Goal: Task Accomplishment & Management: Complete application form

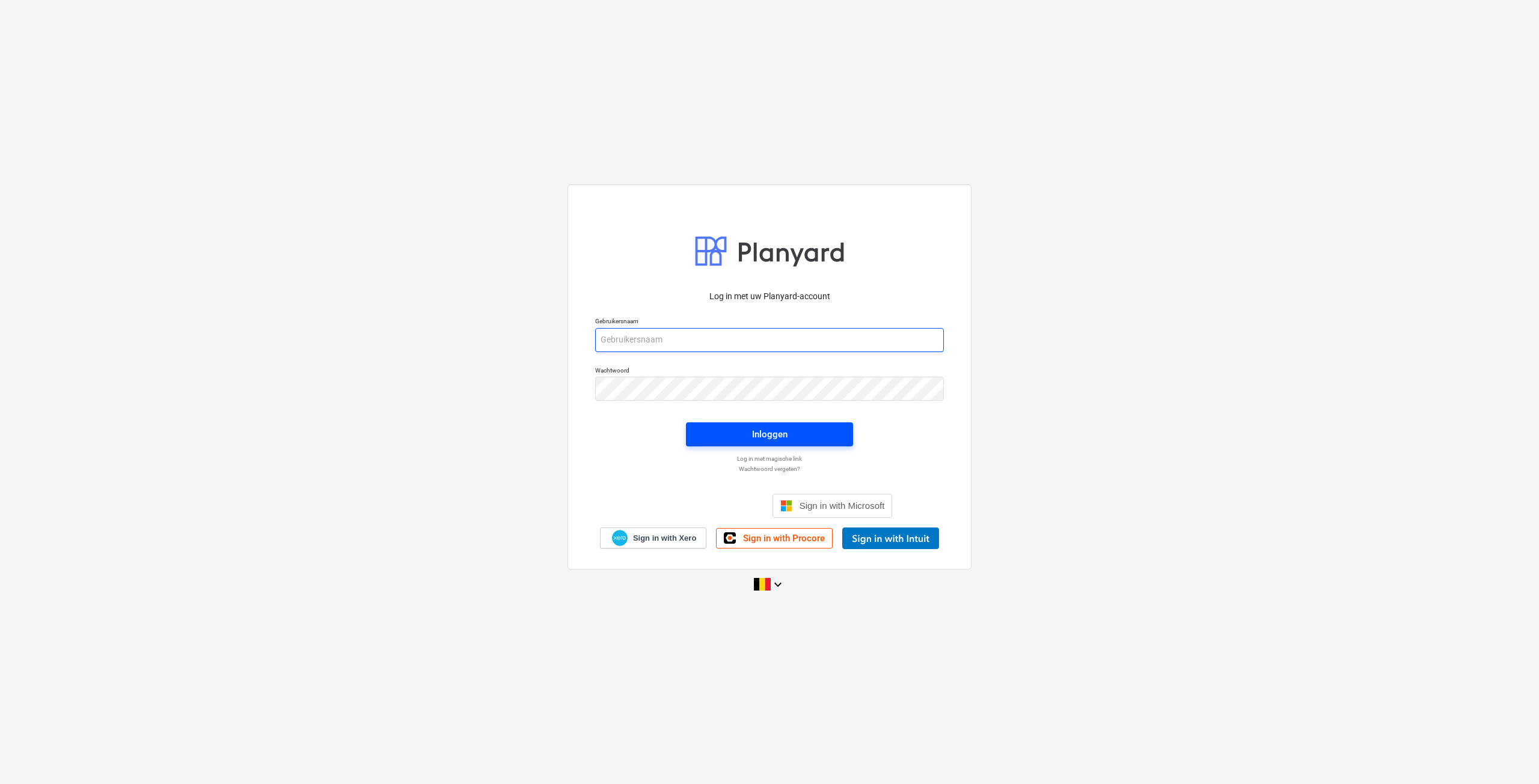
type input "[EMAIL_ADDRESS][DOMAIN_NAME]"
click at [761, 430] on div "Inloggen" at bounding box center [770, 434] width 35 height 15
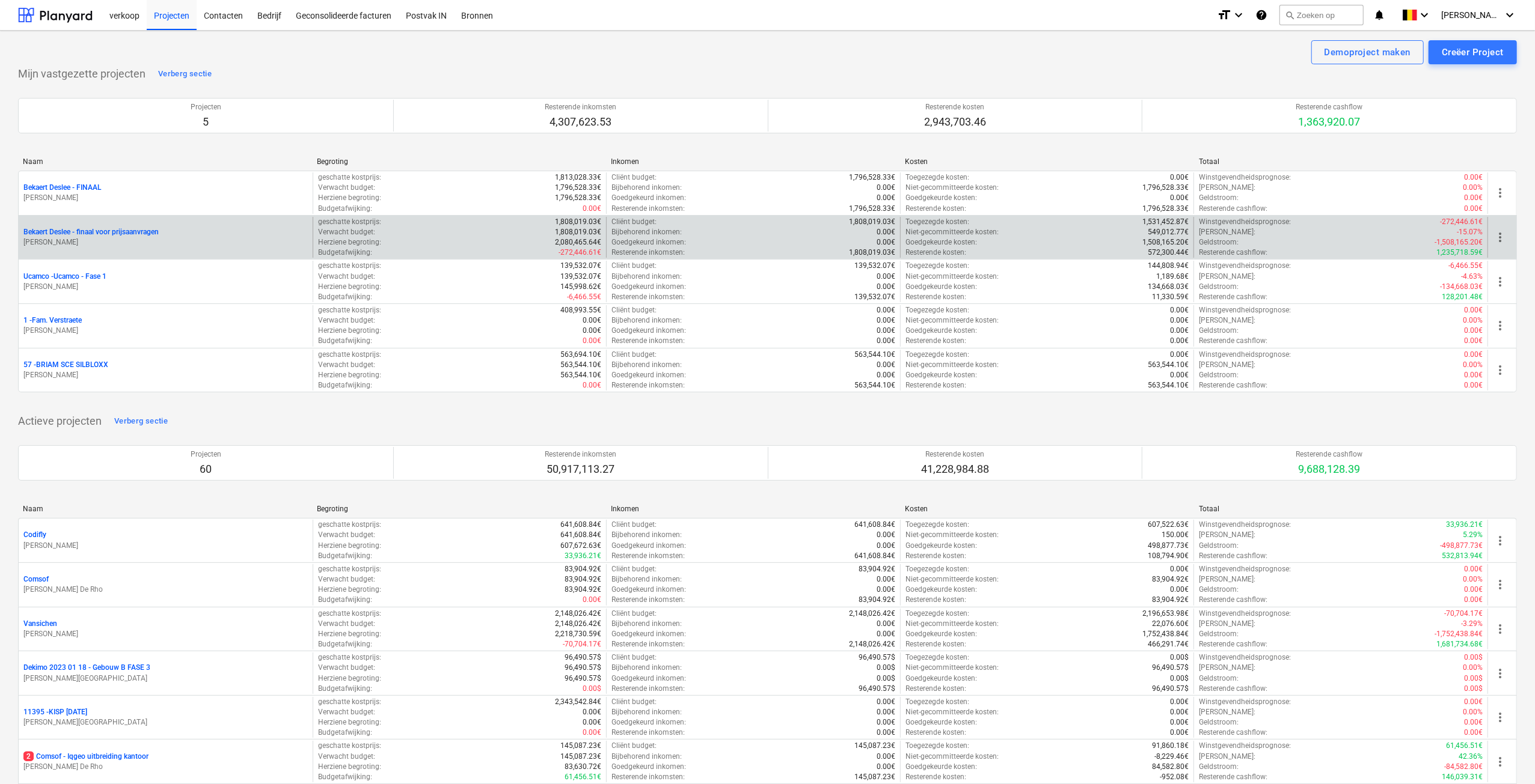
click at [81, 234] on p "Bekaert Deslee - finaal voor prijsaanvragen" at bounding box center [91, 232] width 135 height 10
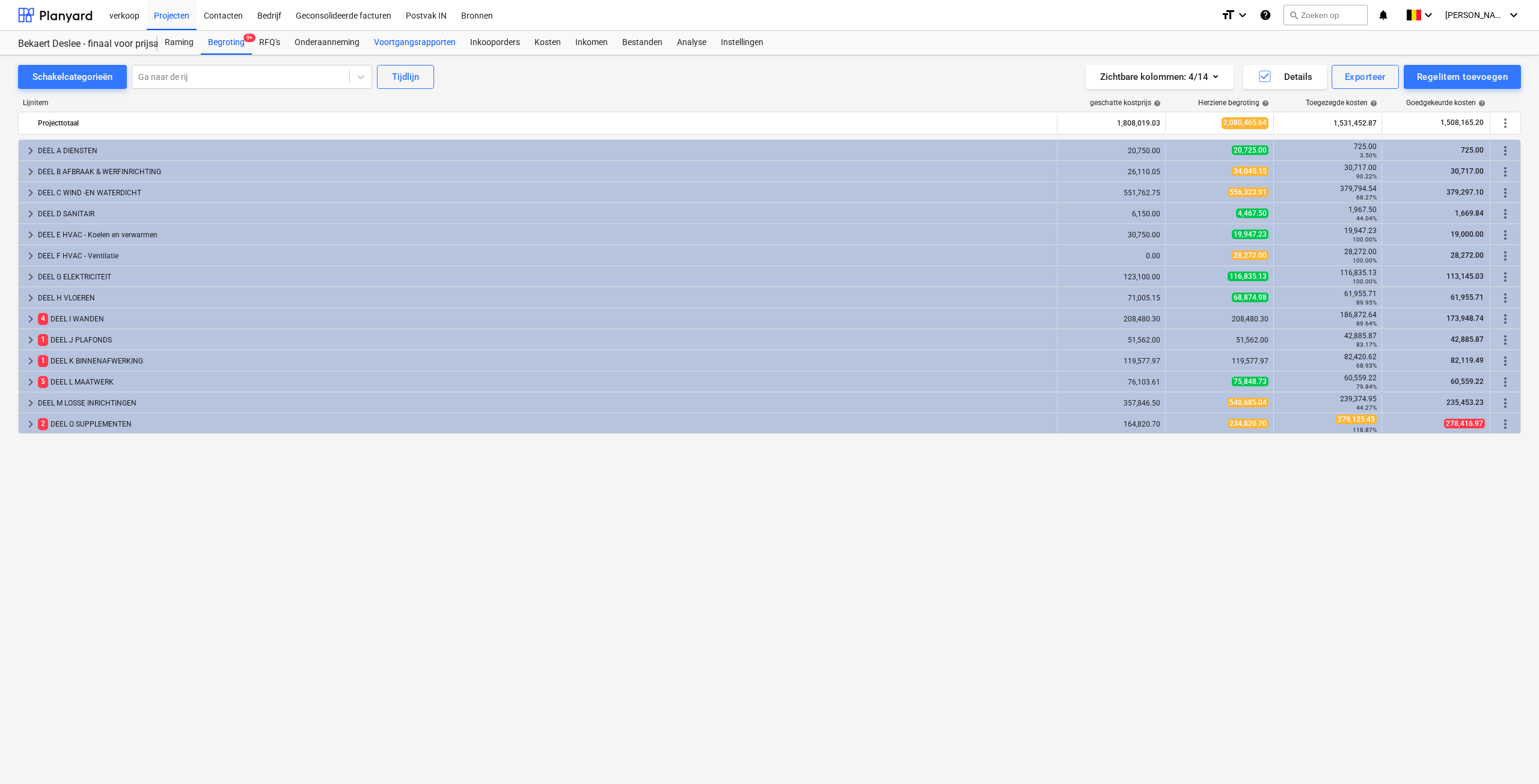
click at [403, 44] on div "Voortgangsrapporten" at bounding box center [414, 42] width 96 height 24
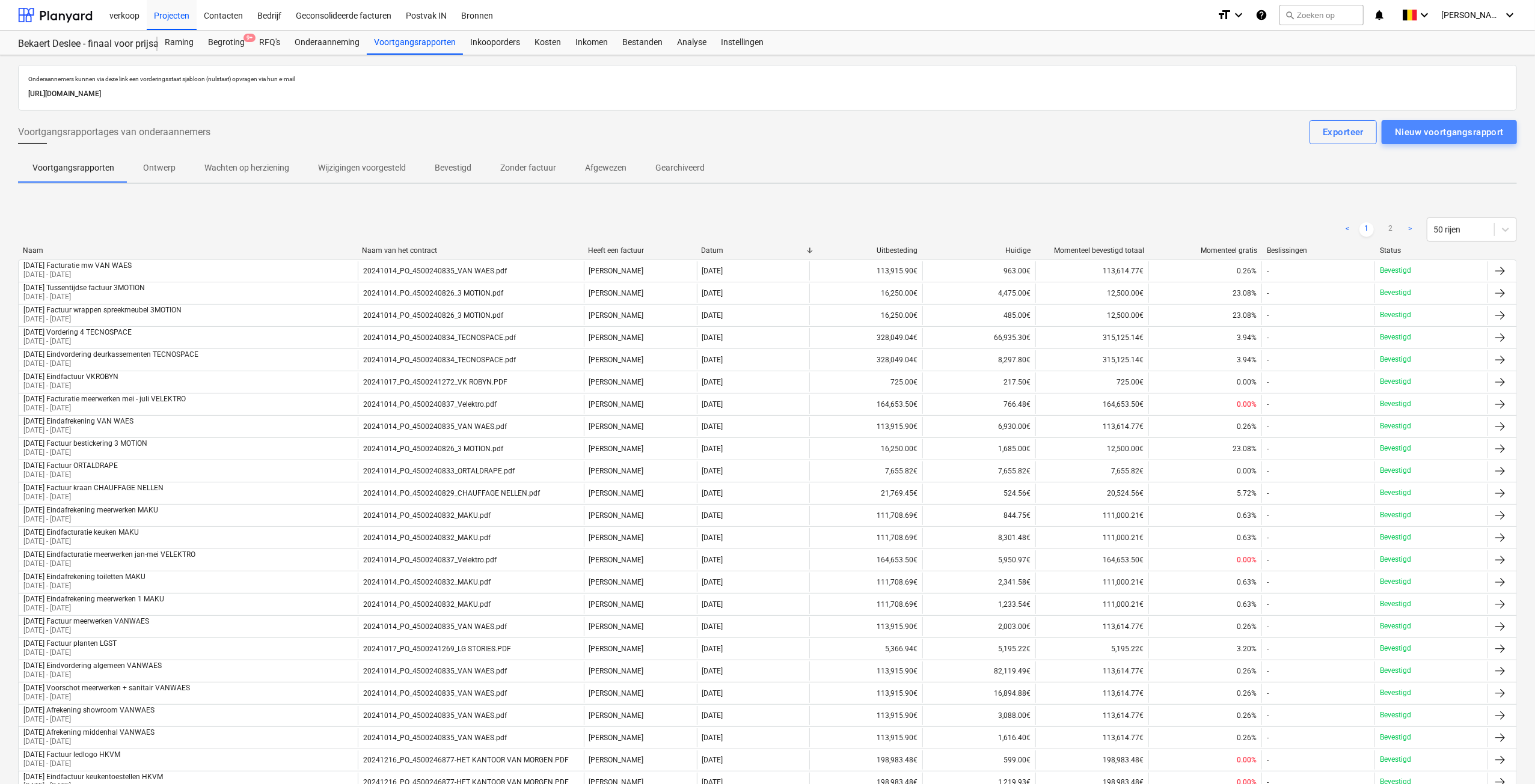
click at [1446, 136] on div "Nieuw voortgangsrapport" at bounding box center [1449, 132] width 109 height 15
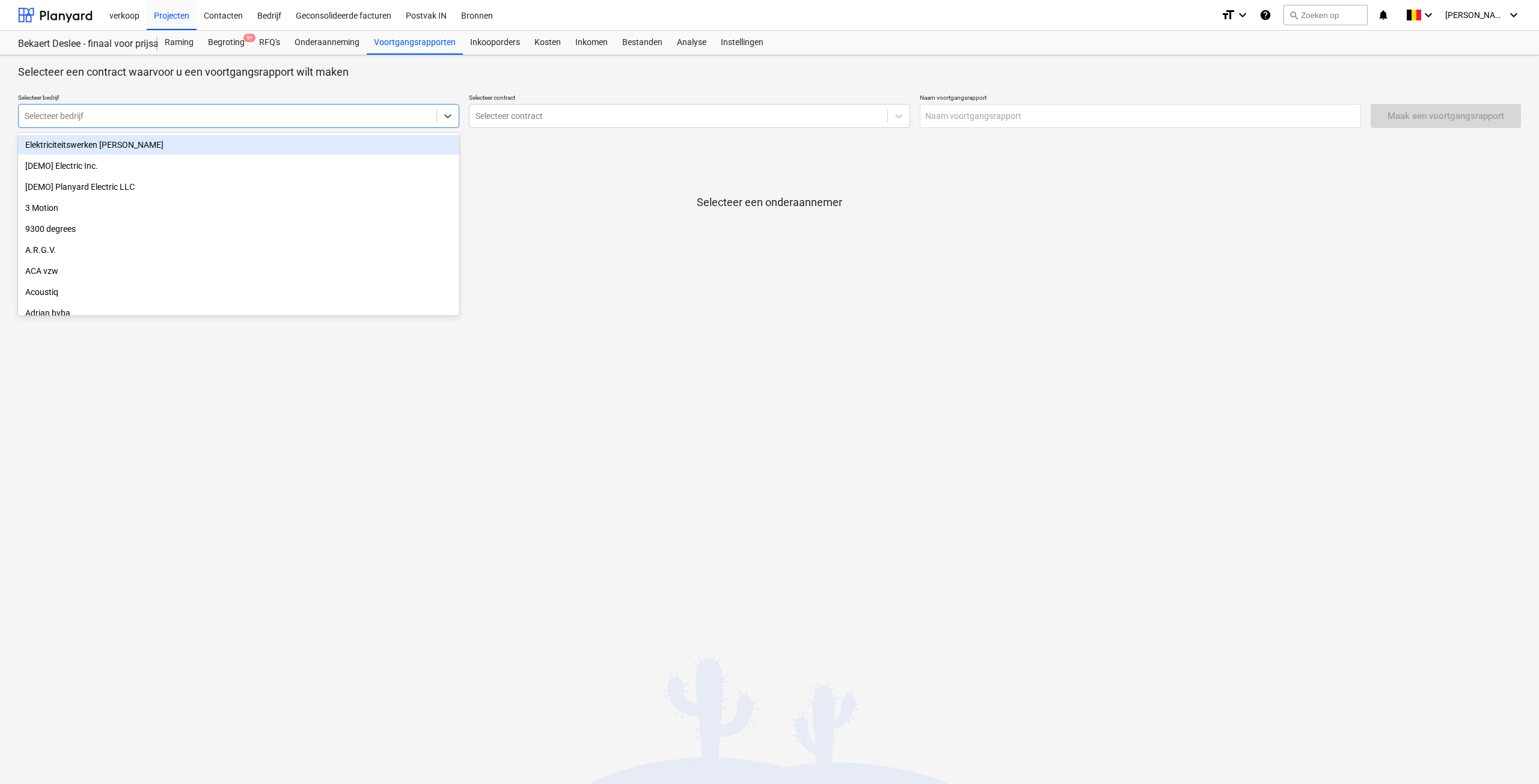
click at [185, 121] on div at bounding box center [228, 116] width 406 height 12
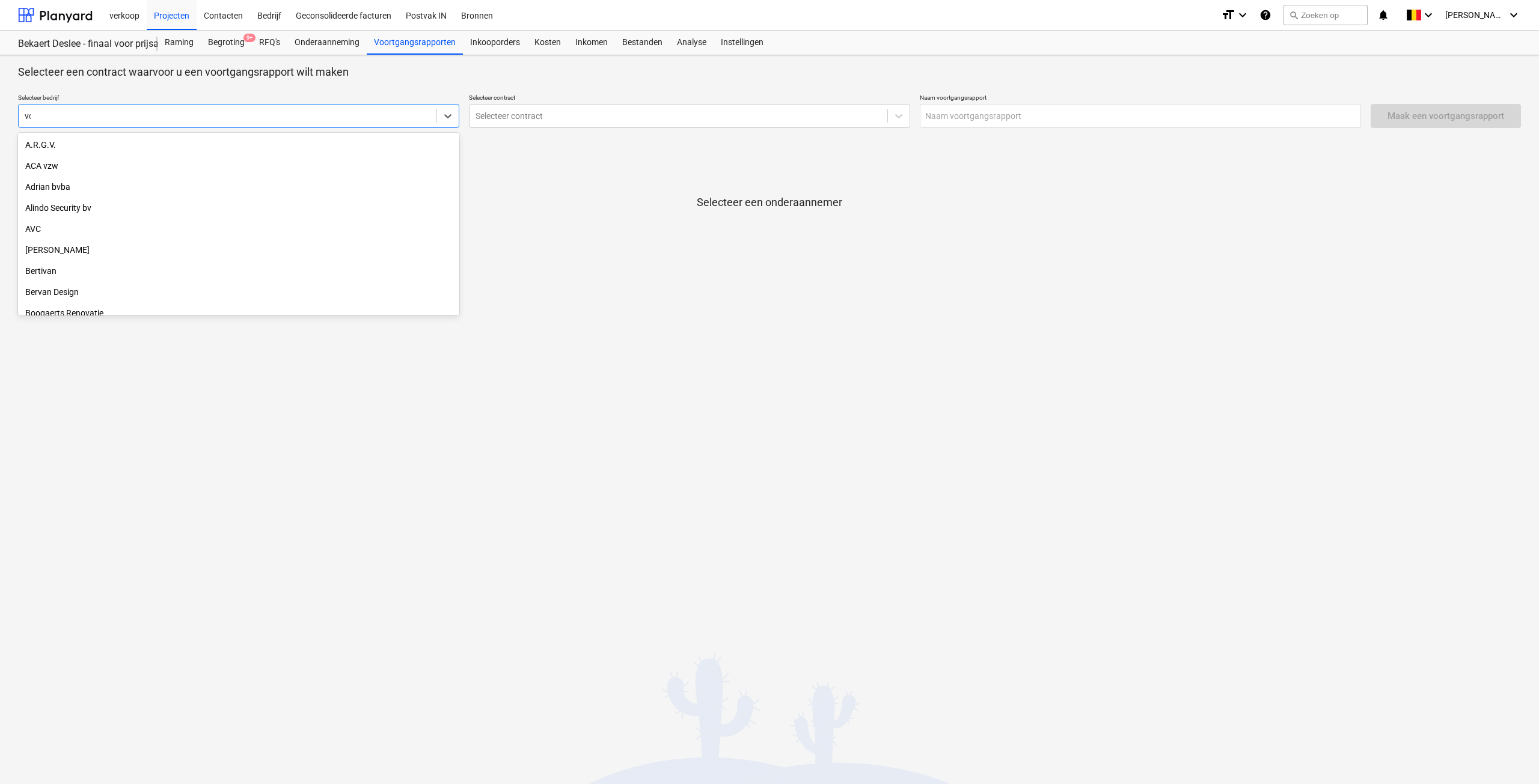
type input "v"
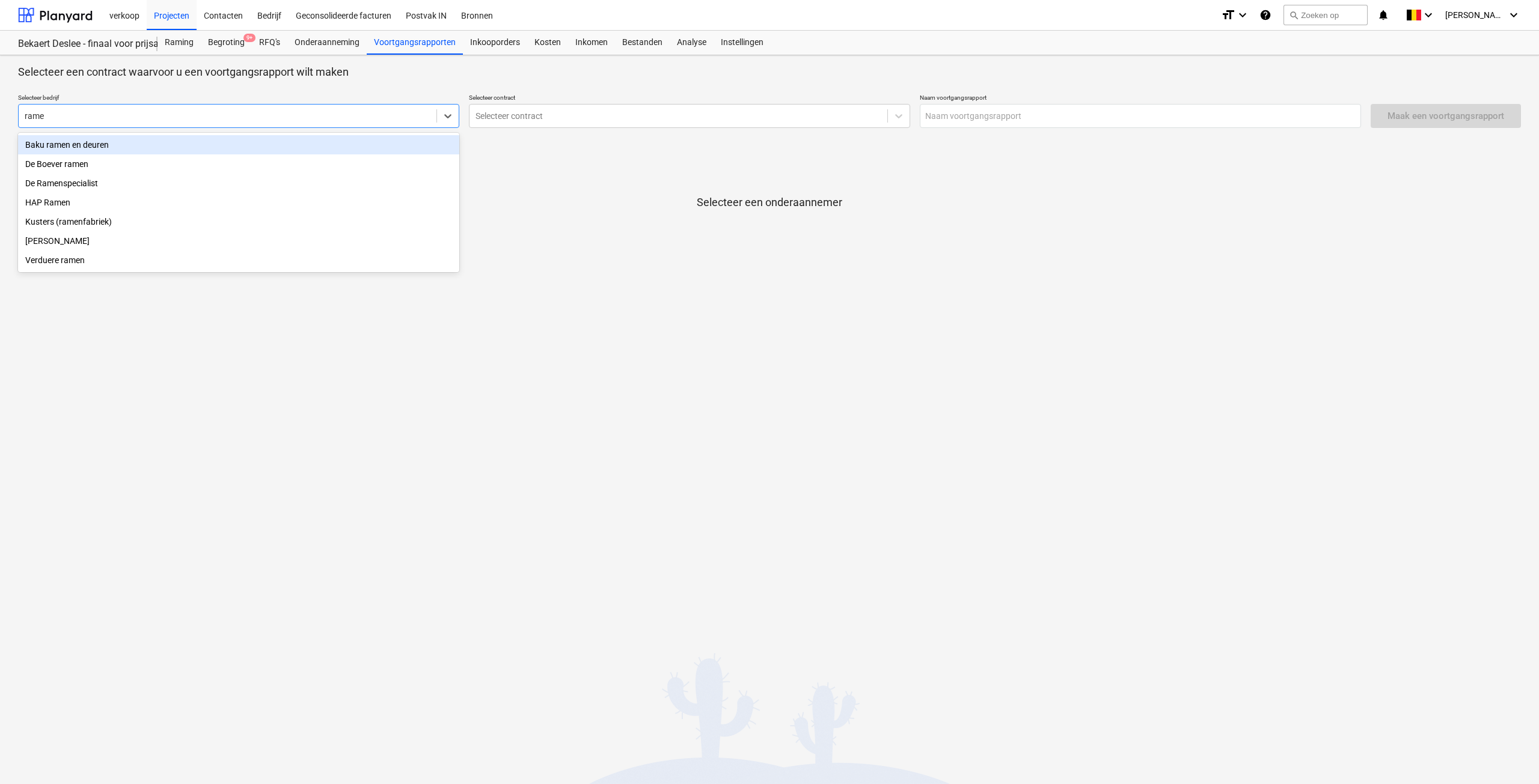
type input "ramen"
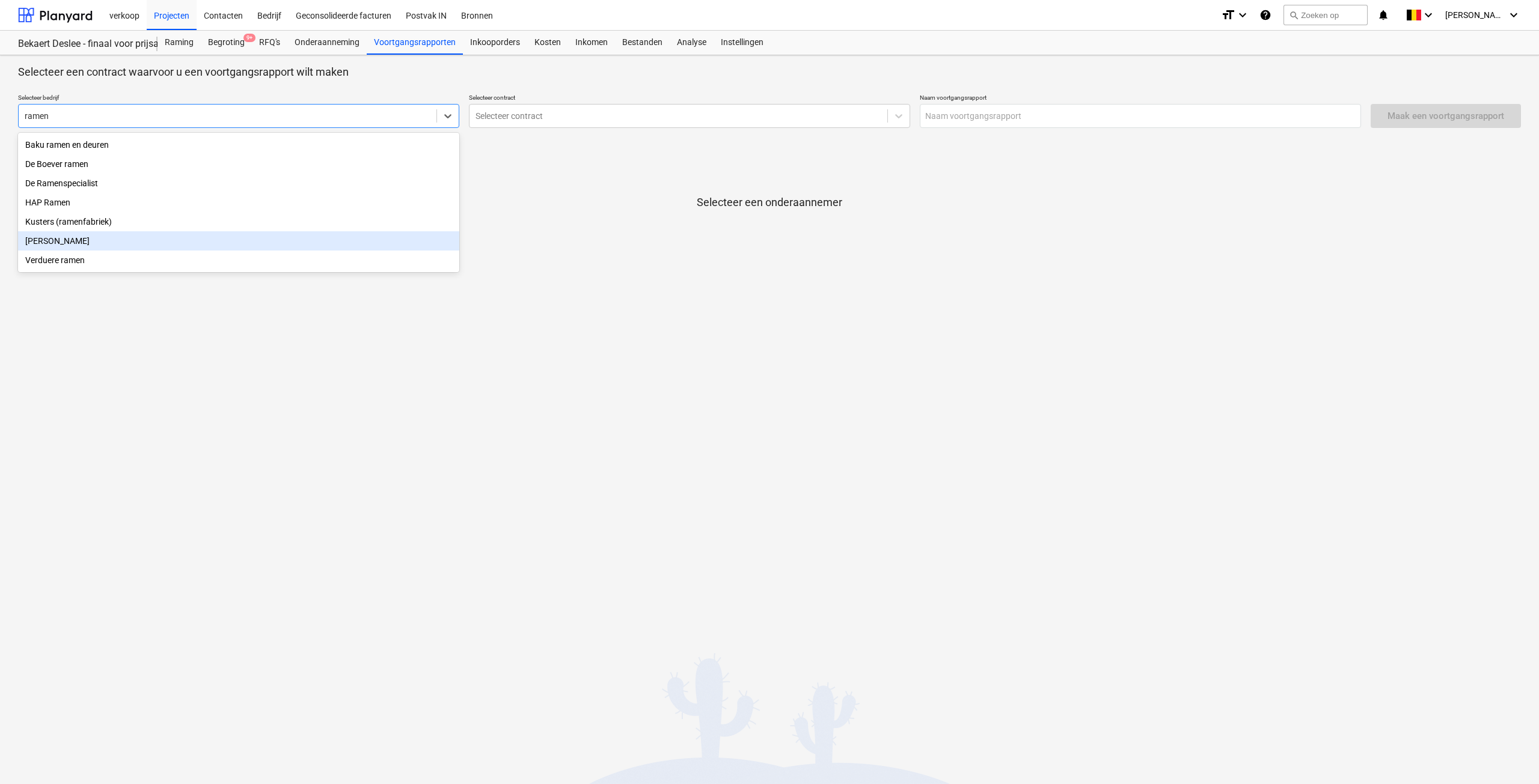
click at [103, 242] on div "[PERSON_NAME]" at bounding box center [239, 241] width 441 height 19
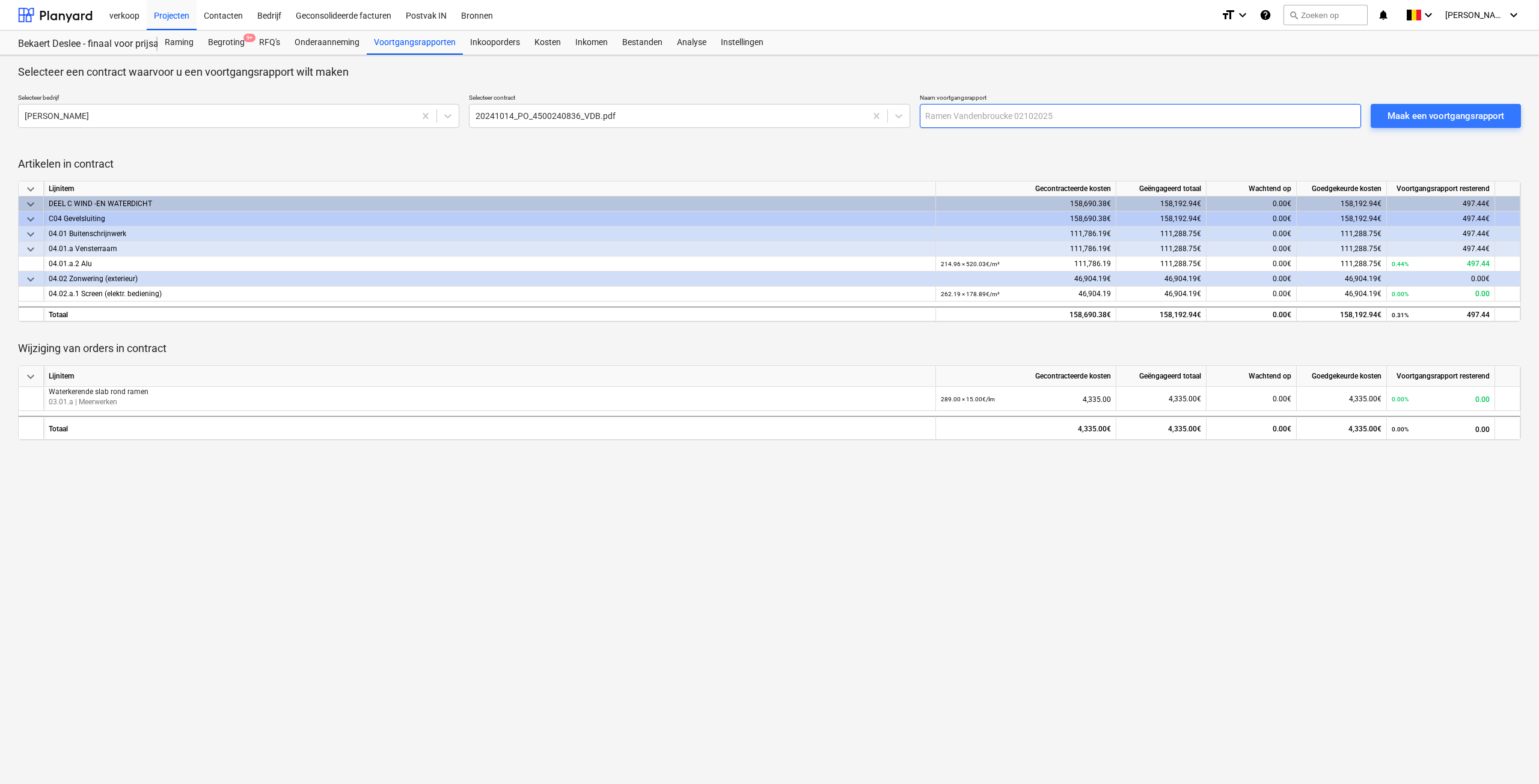
click at [967, 115] on input "text" at bounding box center [1140, 116] width 441 height 24
